Goal: Find specific page/section: Find specific page/section

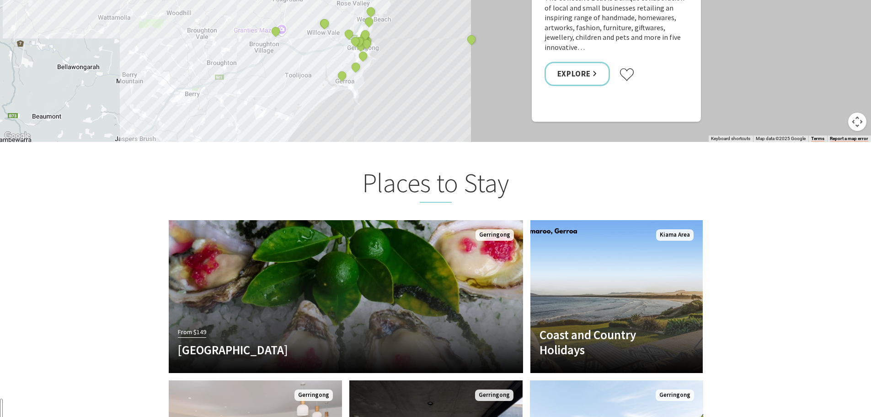
scroll to position [1875, 0]
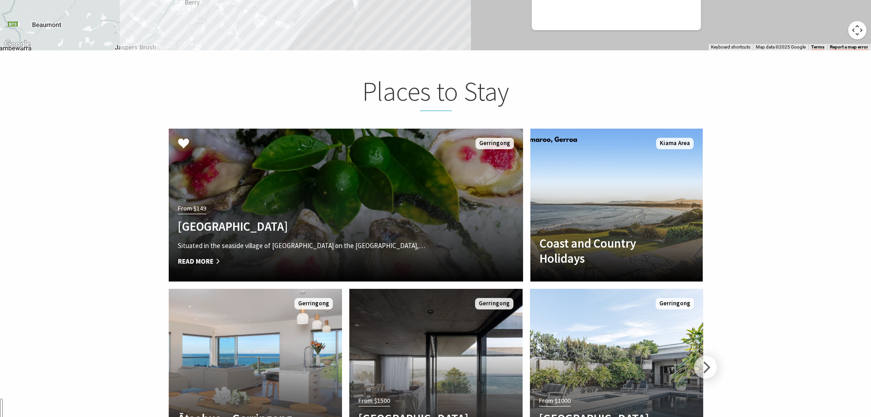
click at [354, 219] on h4 "[GEOGRAPHIC_DATA]" at bounding box center [319, 226] width 283 height 15
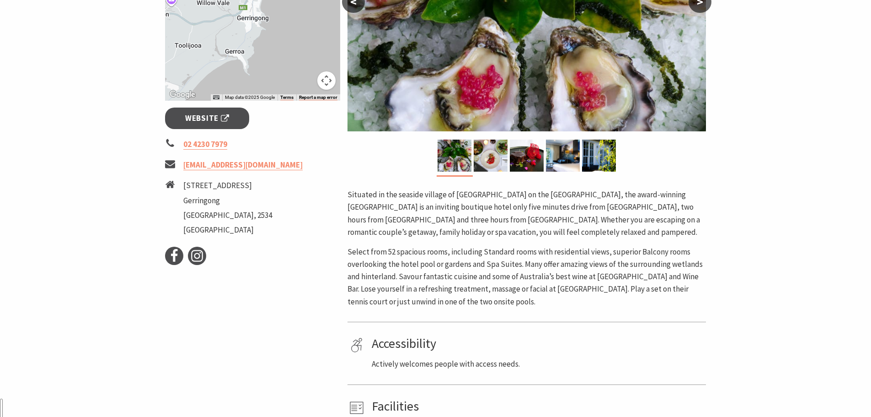
scroll to position [320, 0]
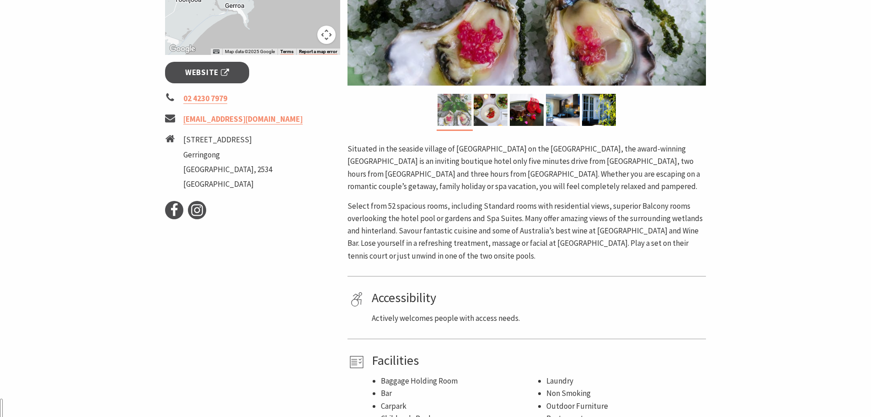
click at [451, 113] on img at bounding box center [455, 110] width 34 height 32
click at [468, 128] on div at bounding box center [455, 112] width 36 height 36
click at [474, 118] on img at bounding box center [491, 110] width 34 height 32
click at [489, 109] on img at bounding box center [491, 110] width 34 height 32
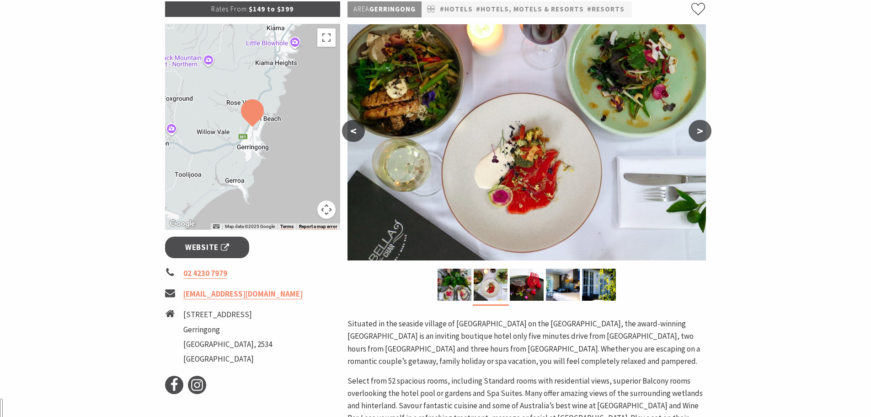
scroll to position [137, 0]
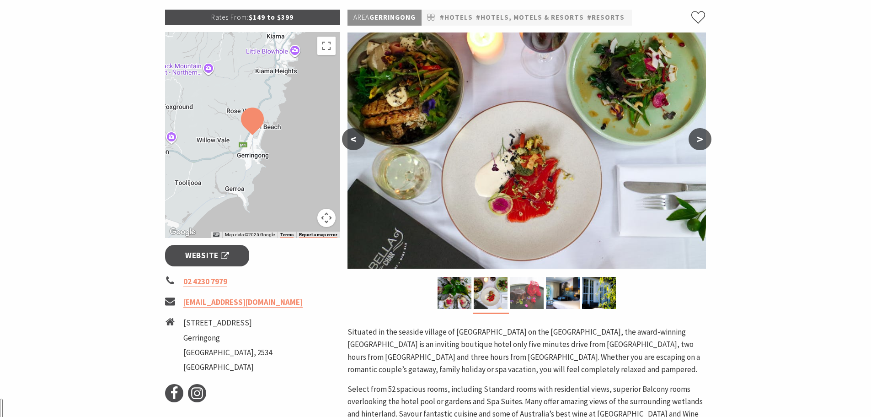
click at [522, 286] on img at bounding box center [527, 293] width 34 height 32
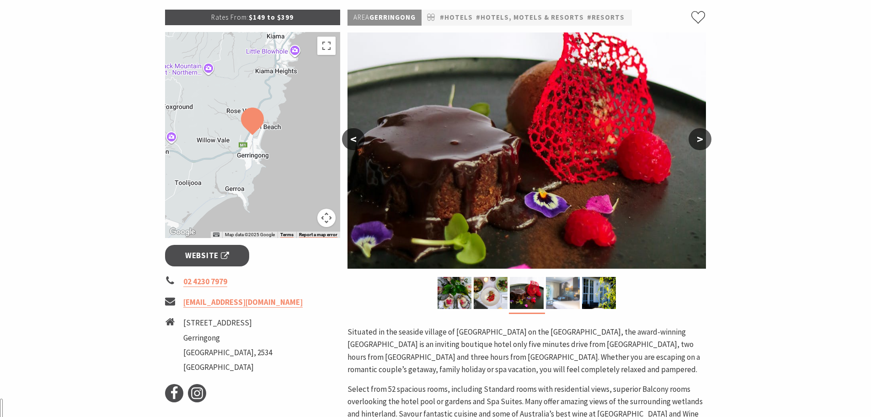
click at [567, 290] on img at bounding box center [563, 293] width 34 height 32
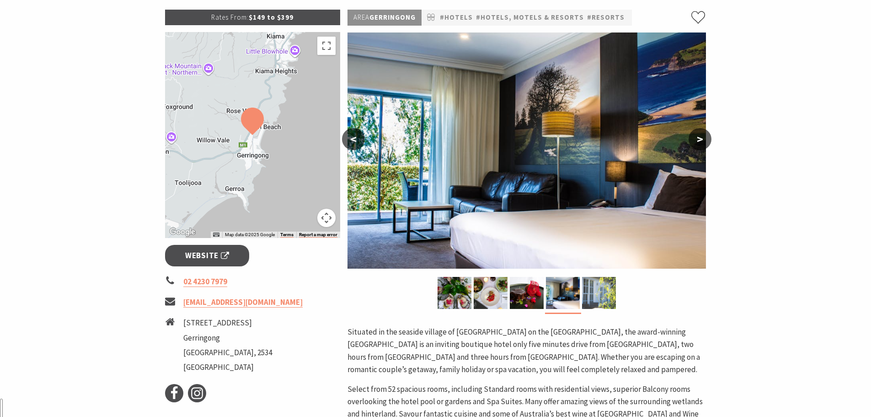
click at [599, 290] on img at bounding box center [599, 293] width 34 height 32
